Goal: Task Accomplishment & Management: Use online tool/utility

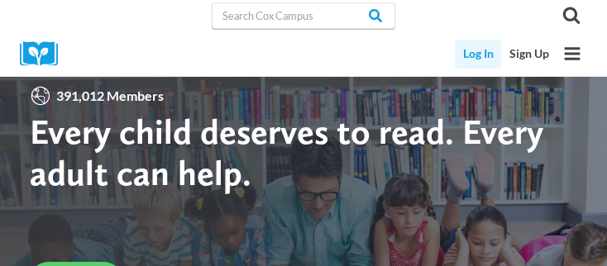
click at [472, 54] on link "Log In" at bounding box center [478, 54] width 46 height 29
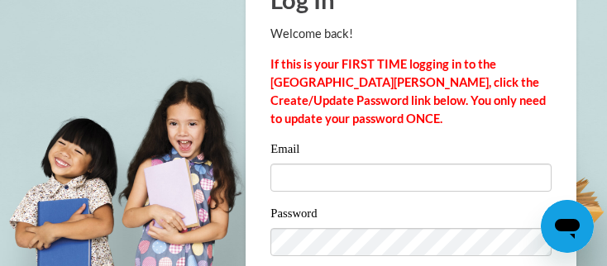
scroll to position [99, 0]
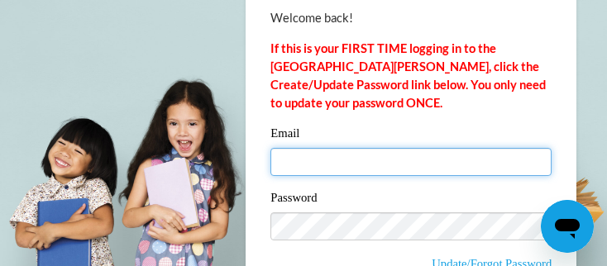
click at [488, 166] on input "Email" at bounding box center [411, 162] width 281 height 28
click at [437, 163] on input "Email" at bounding box center [411, 162] width 281 height 28
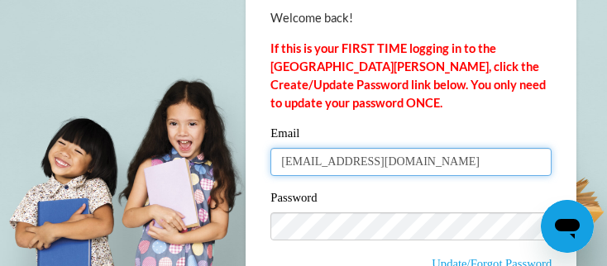
type input "bren1gulley@windstream.net"
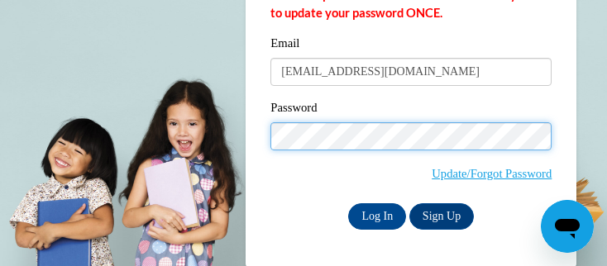
scroll to position [189, 0]
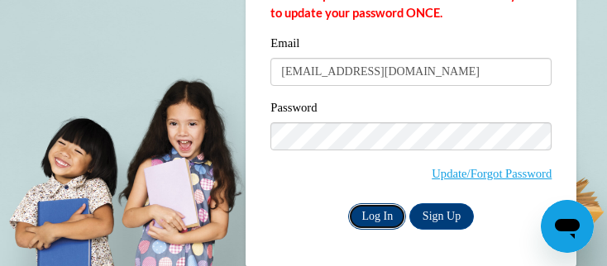
click at [372, 224] on input "Log In" at bounding box center [377, 217] width 58 height 26
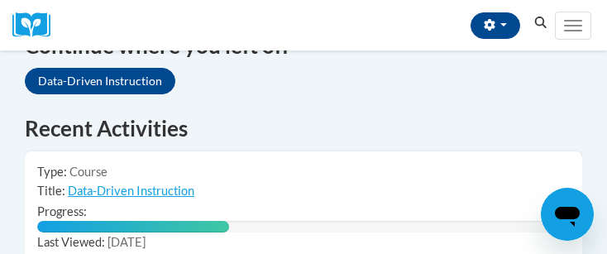
scroll to position [1202, 0]
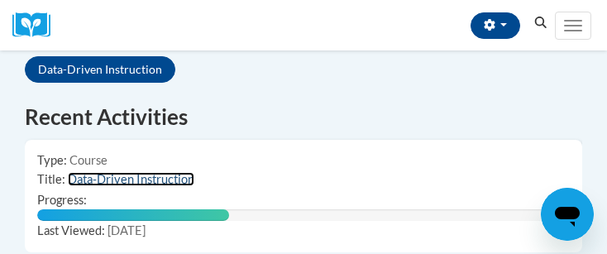
click at [150, 172] on link "Data-Driven Instruction" at bounding box center [131, 179] width 127 height 14
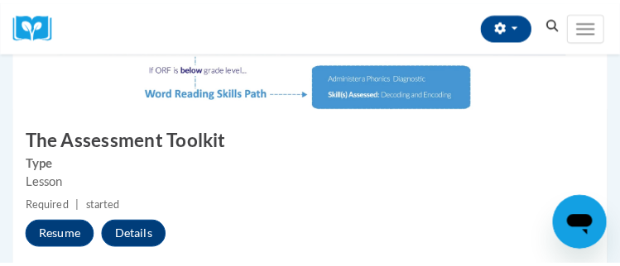
scroll to position [1291, 0]
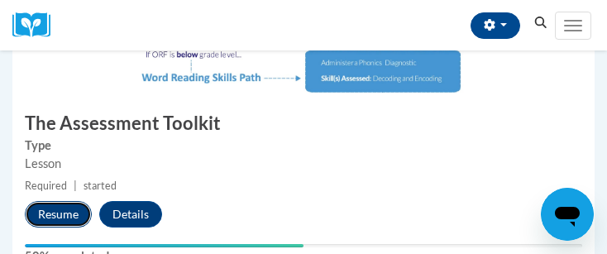
click at [58, 201] on button "Resume" at bounding box center [58, 214] width 67 height 26
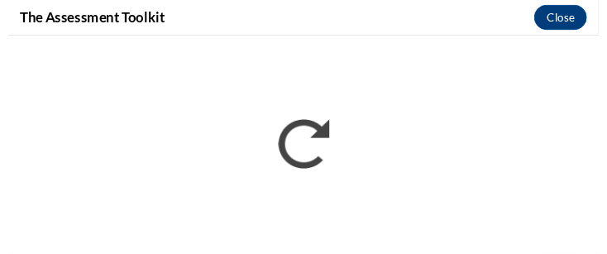
scroll to position [0, 0]
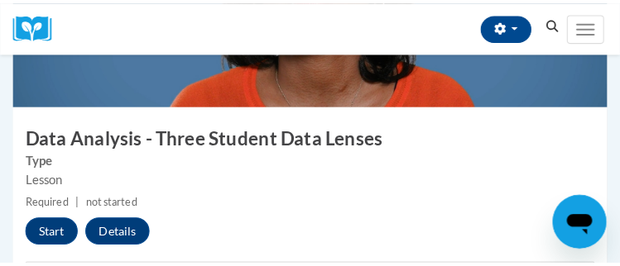
scroll to position [1632, 0]
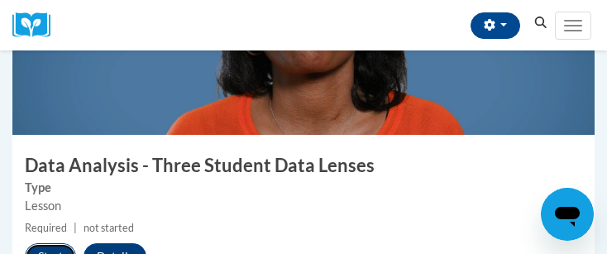
click at [53, 243] on button "Start" at bounding box center [50, 256] width 51 height 26
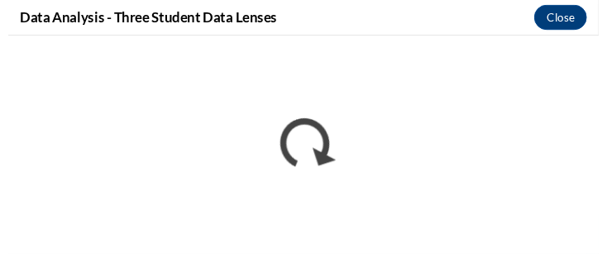
scroll to position [0, 0]
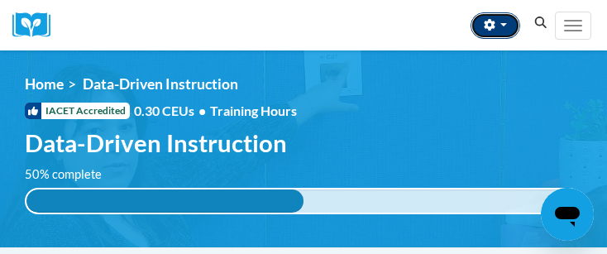
click at [486, 26] on icon "button" at bounding box center [489, 25] width 11 height 12
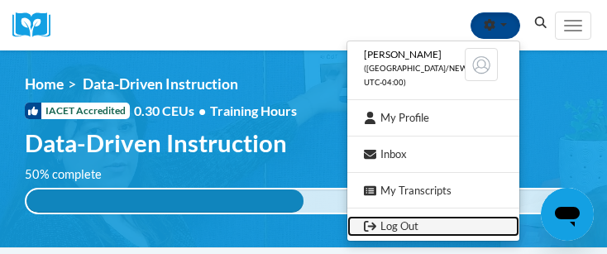
click at [405, 231] on link "Log Out" at bounding box center [433, 226] width 172 height 21
